Goal: Information Seeking & Learning: Learn about a topic

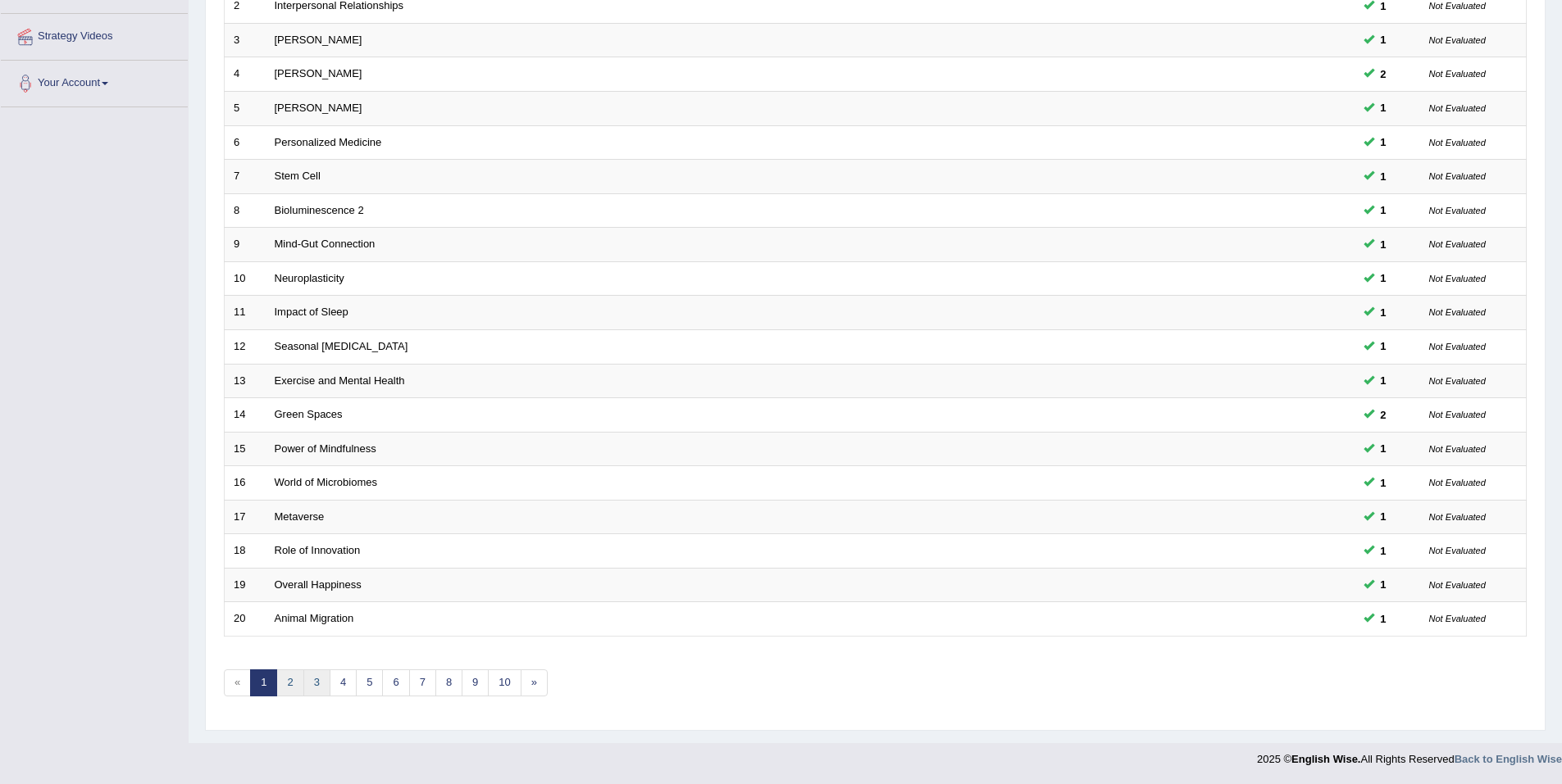
drag, startPoint x: 294, startPoint y: 681, endPoint x: 313, endPoint y: 679, distance: 19.1
click at [294, 682] on link "2" at bounding box center [289, 683] width 27 height 27
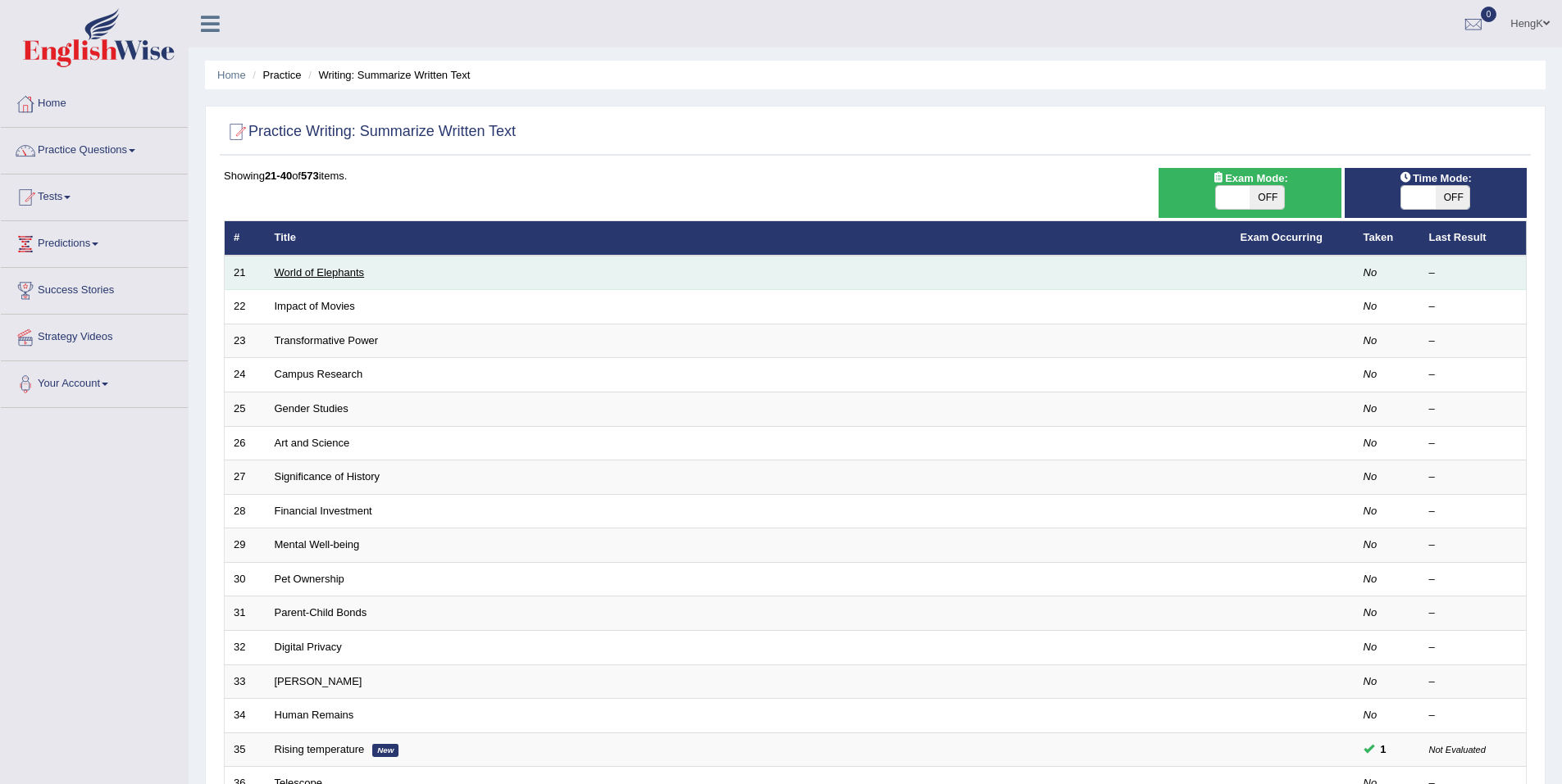
click at [348, 278] on link "World of Elephants" at bounding box center [319, 272] width 90 height 12
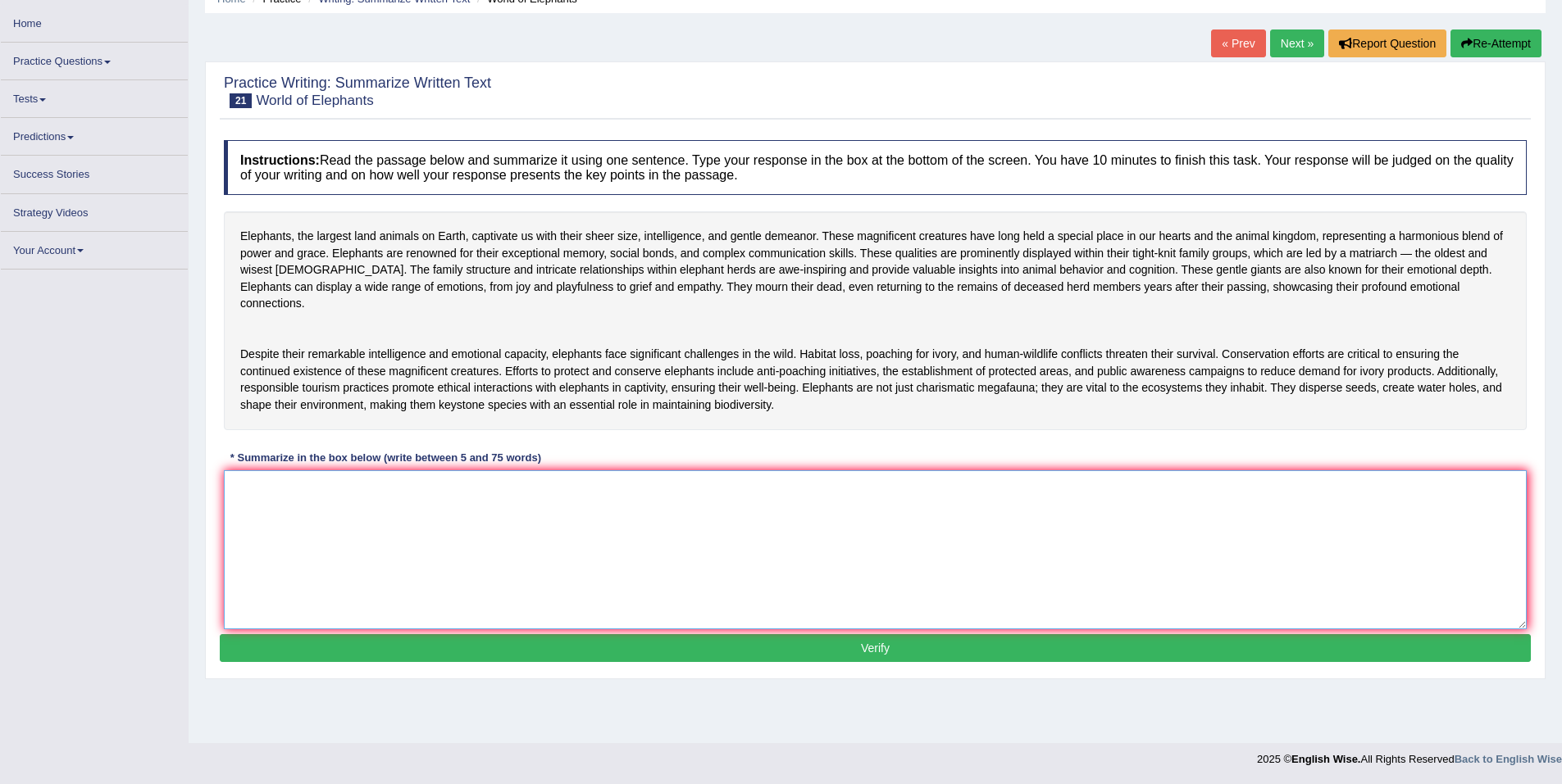
click at [436, 496] on textarea at bounding box center [876, 550] width 1303 height 159
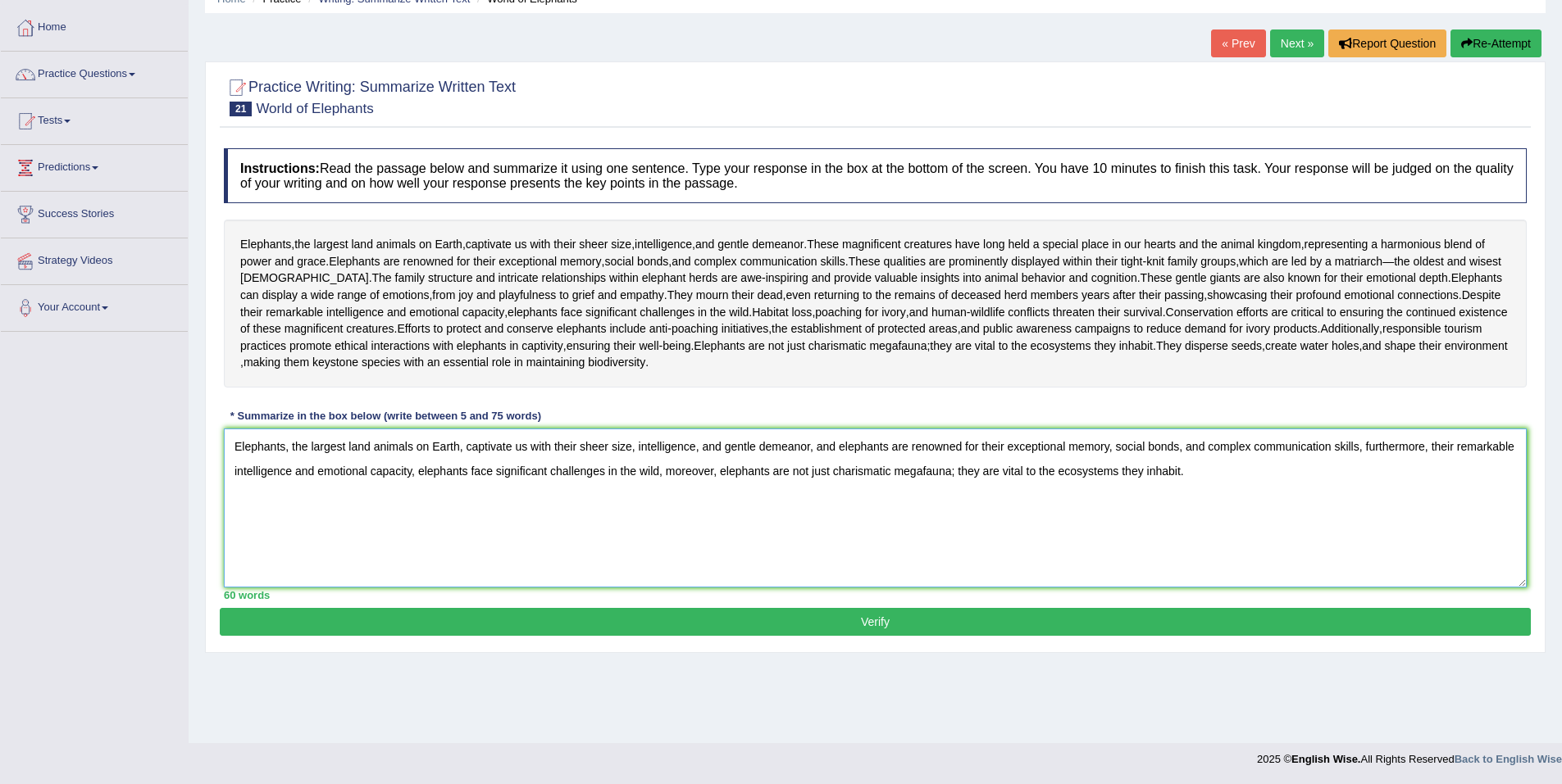
type textarea "Elephants, the largest land animals on Earth, captivate us with their sheer siz…"
click at [871, 636] on button "Verify" at bounding box center [875, 622] width 1311 height 28
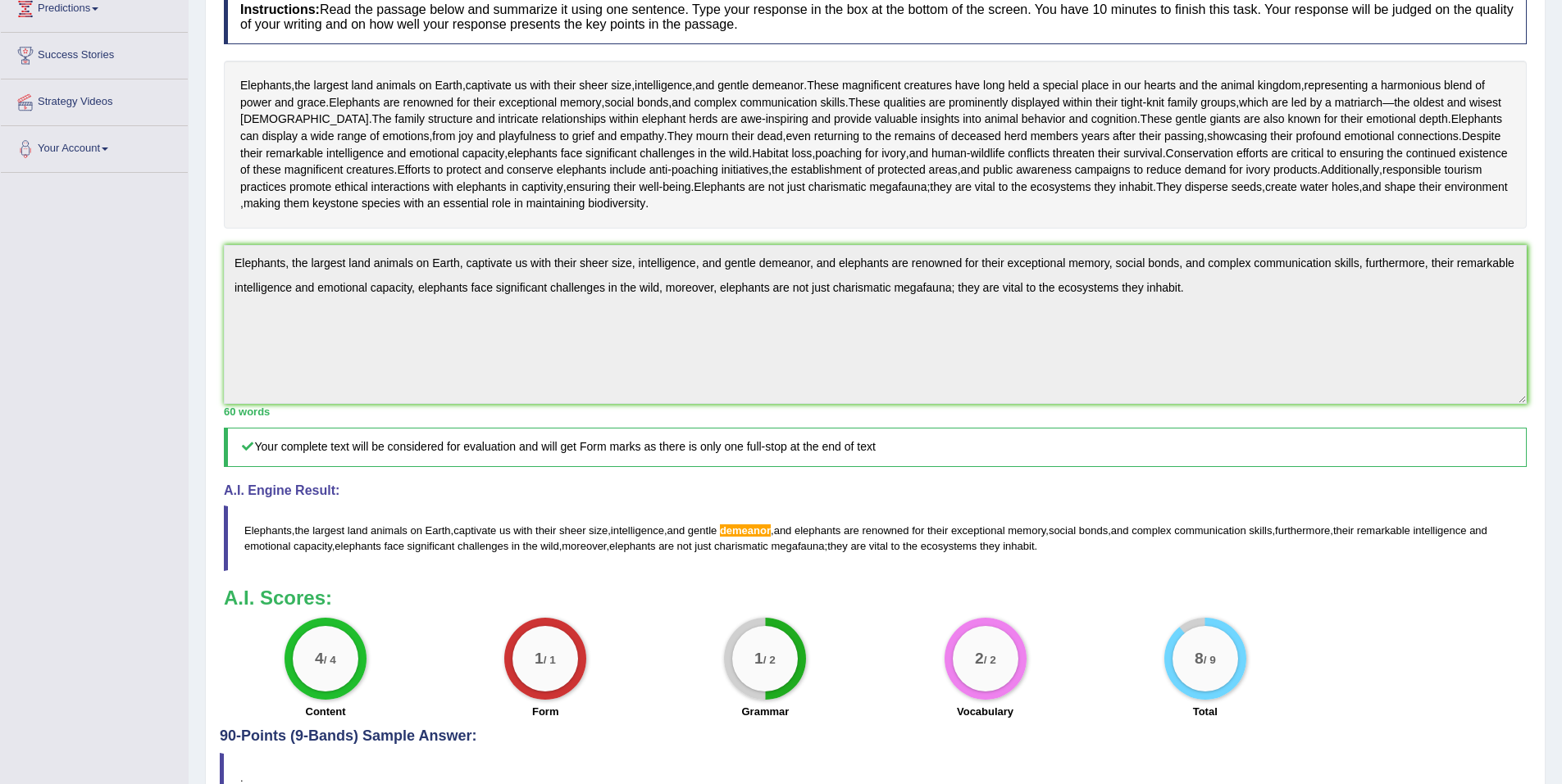
scroll to position [240, 0]
